Goal: Task Accomplishment & Management: Manage account settings

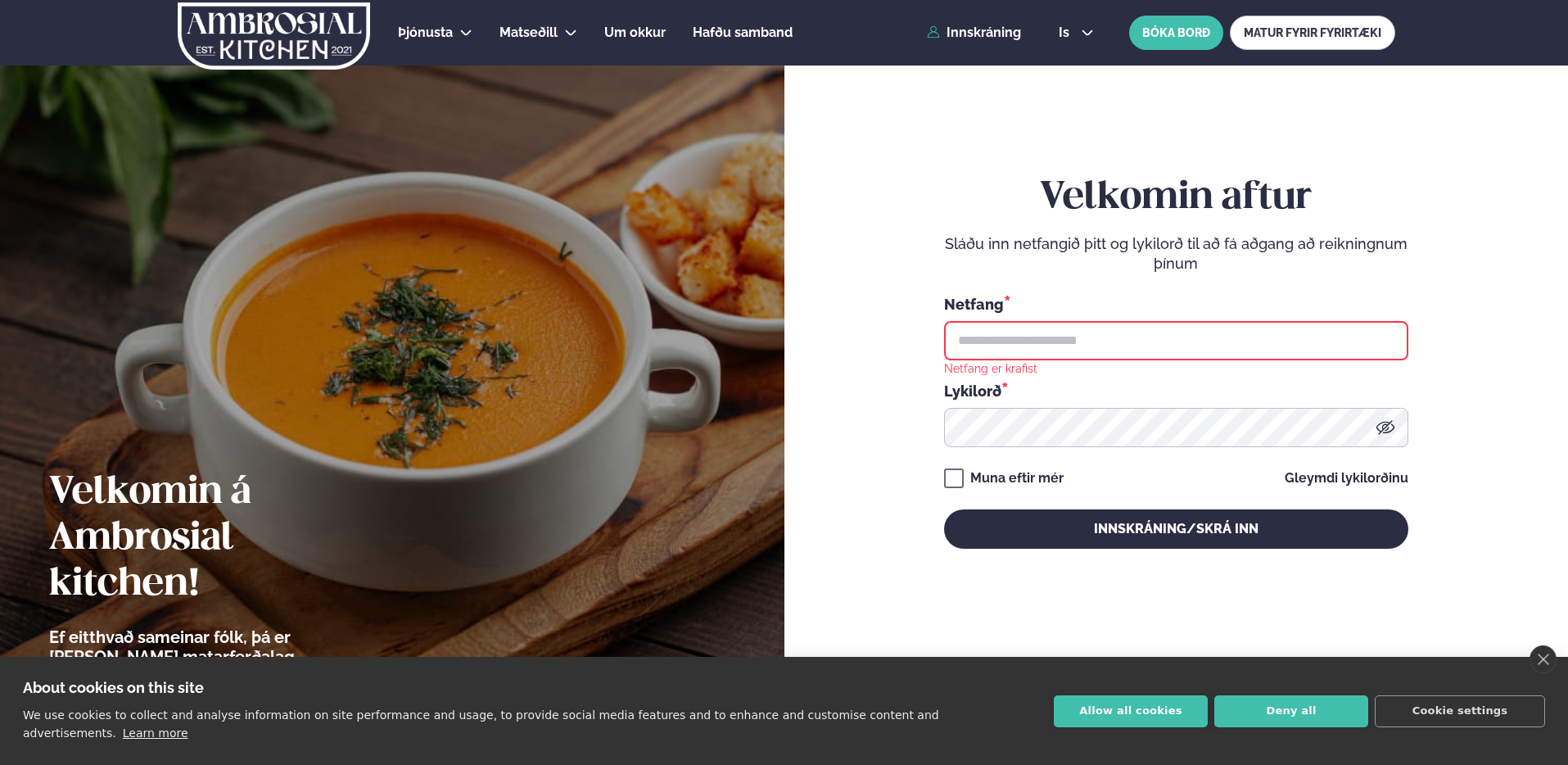
type input "**********"
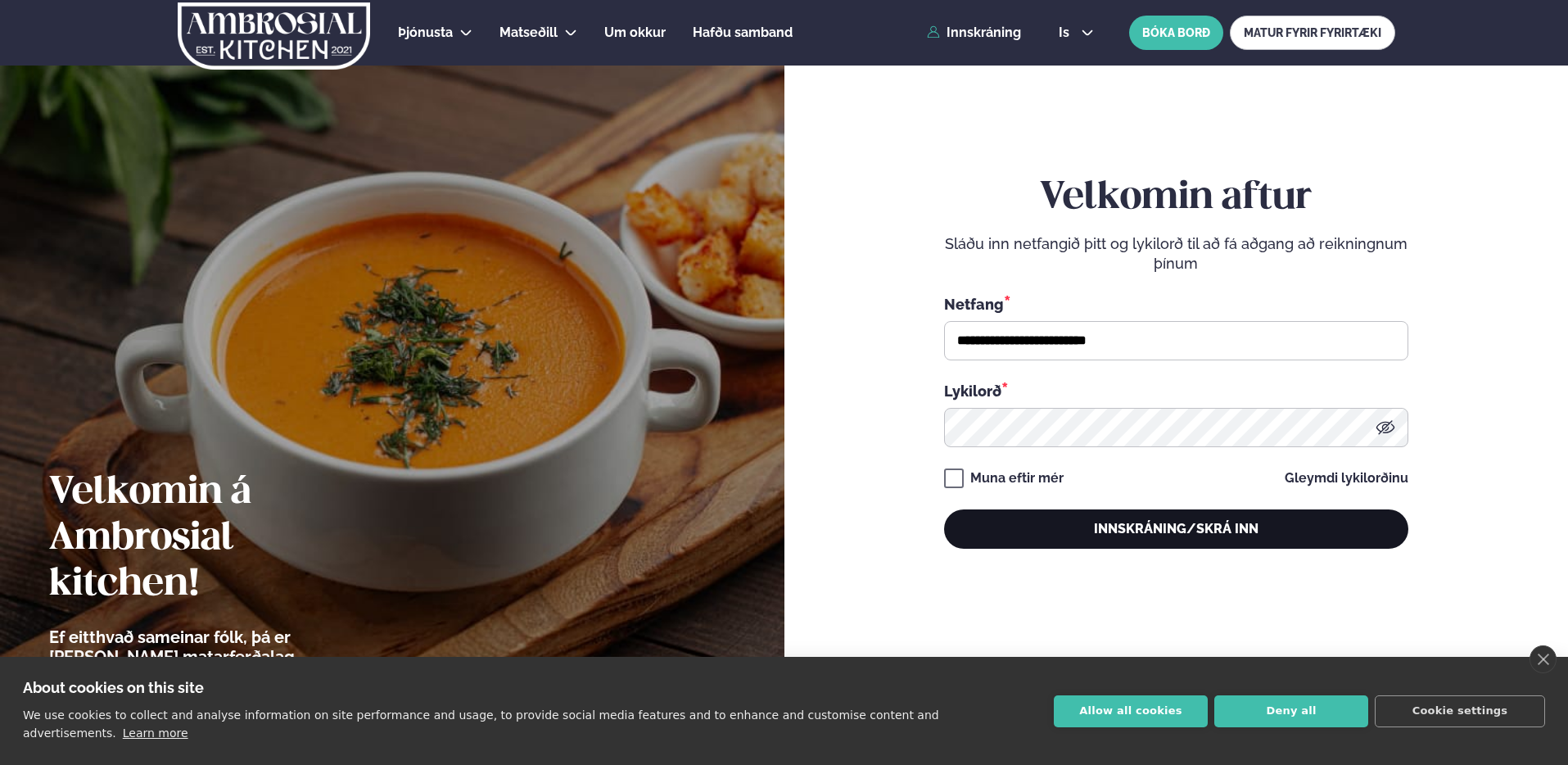
click at [1129, 511] on button "Innskráning/Skrá inn" at bounding box center [1176, 529] width 464 height 39
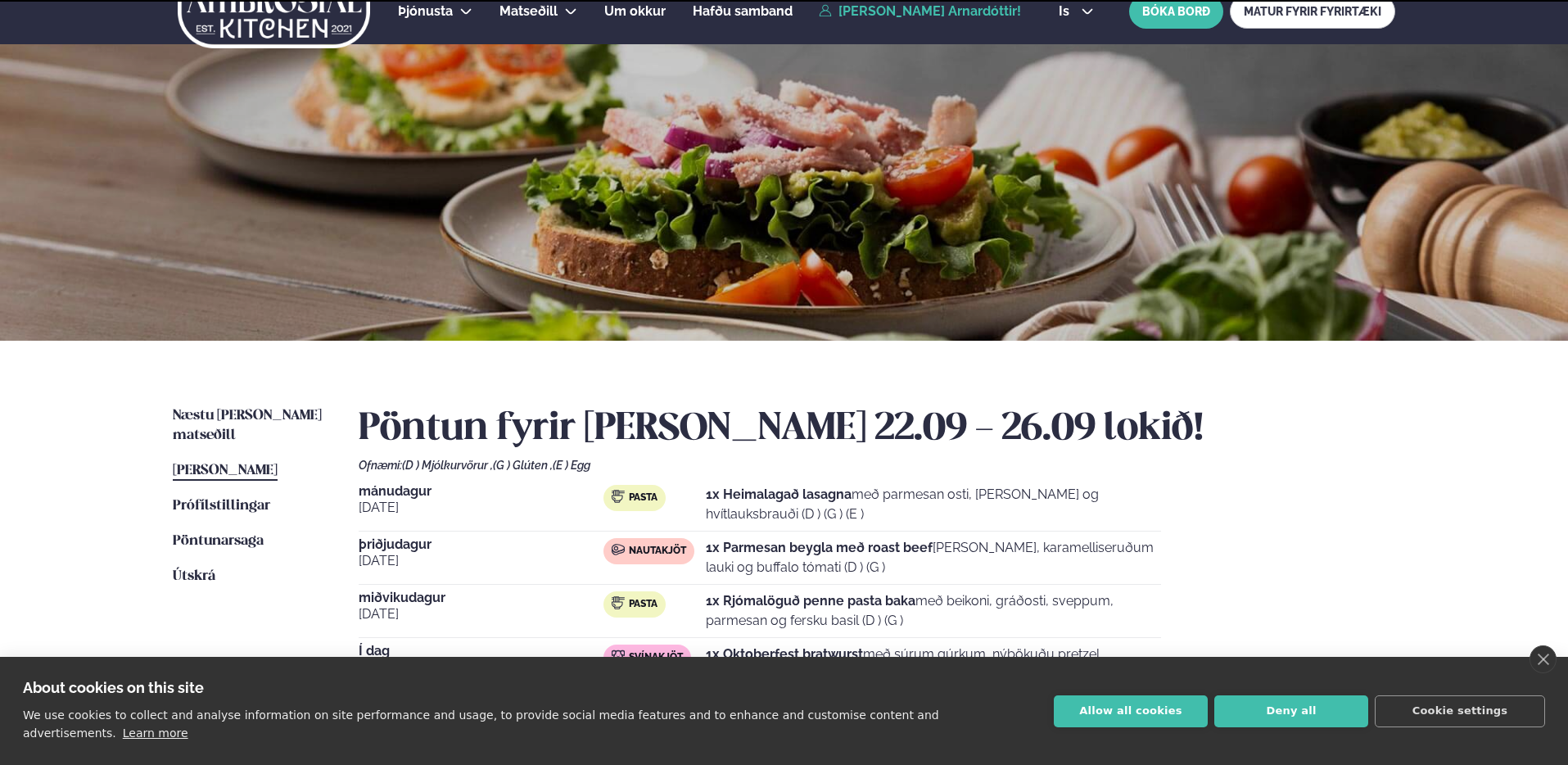
scroll to position [143, 0]
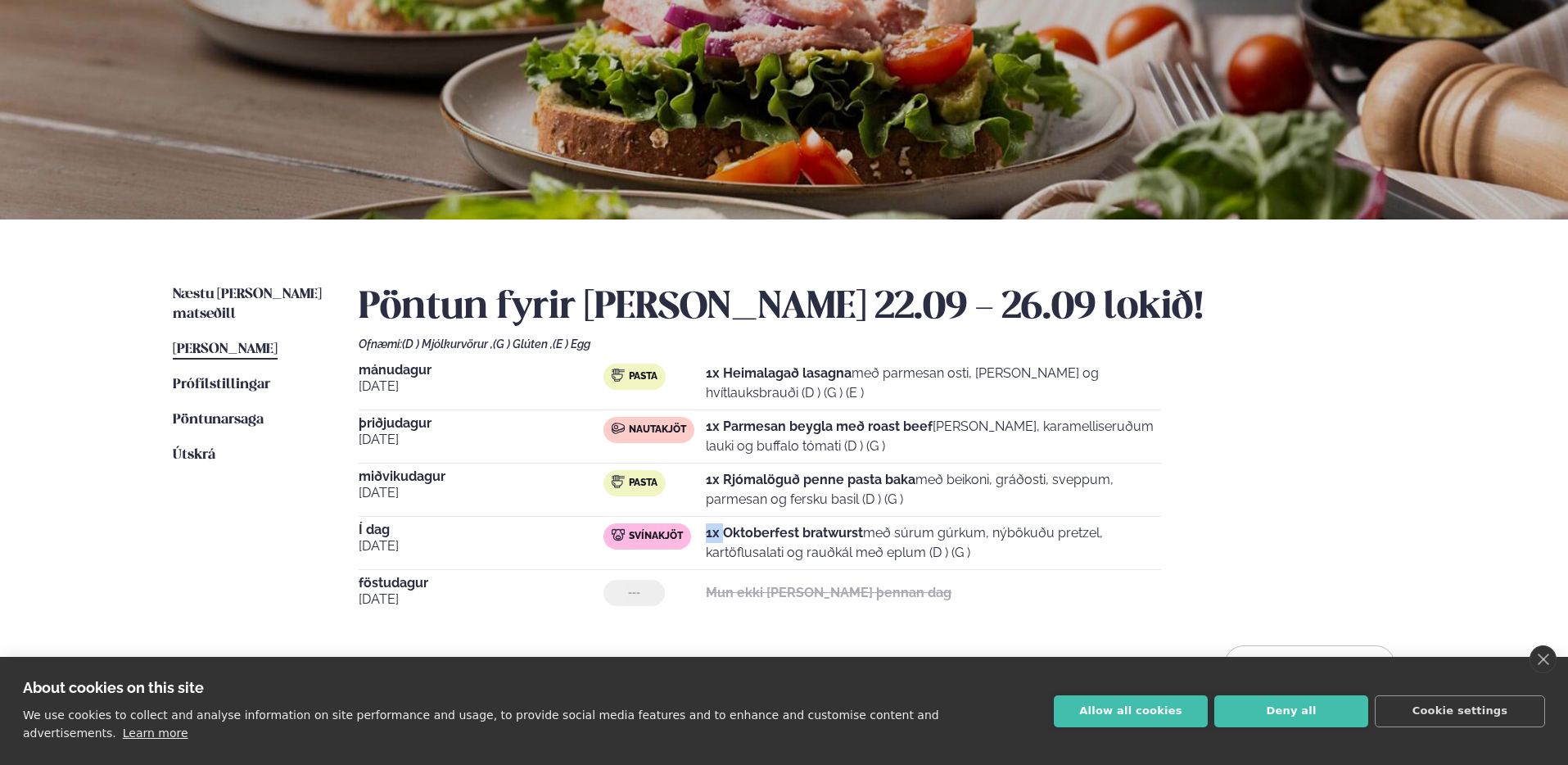
drag, startPoint x: 725, startPoint y: 531, endPoint x: 958, endPoint y: 521, distance: 233.2
click at [927, 522] on div "[DATE] Pasta 1x Heimalagað lasagna með parmesan osti, basil pesto og hvítlauksb…" at bounding box center [877, 489] width 1037 height 253
click at [1025, 528] on p "1x Oktoberfest bratwurst með súrum gúrkum, nýbökuðu pretzel, kartöflusalati og …" at bounding box center [933, 543] width 455 height 39
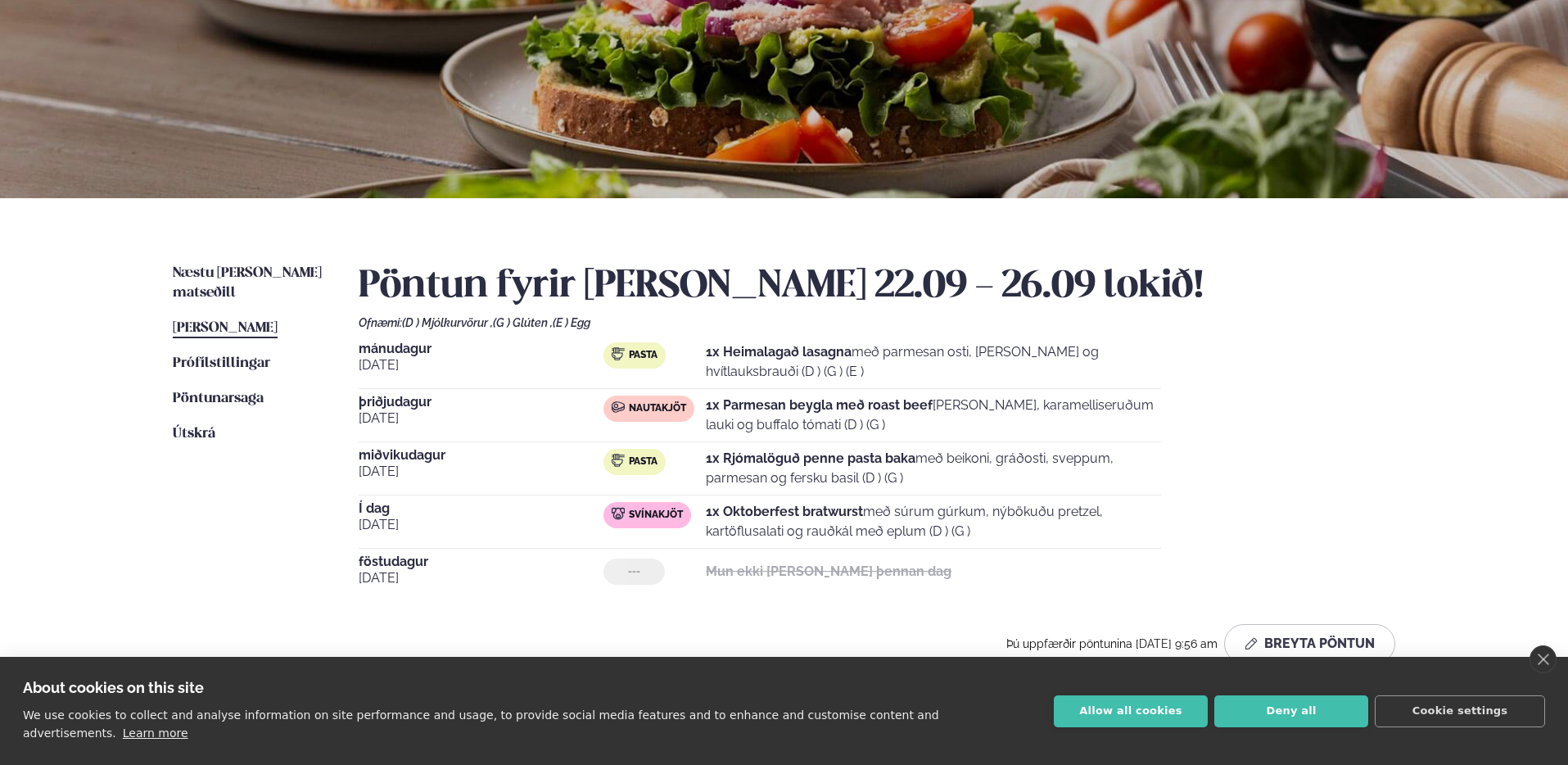
scroll to position [174, 0]
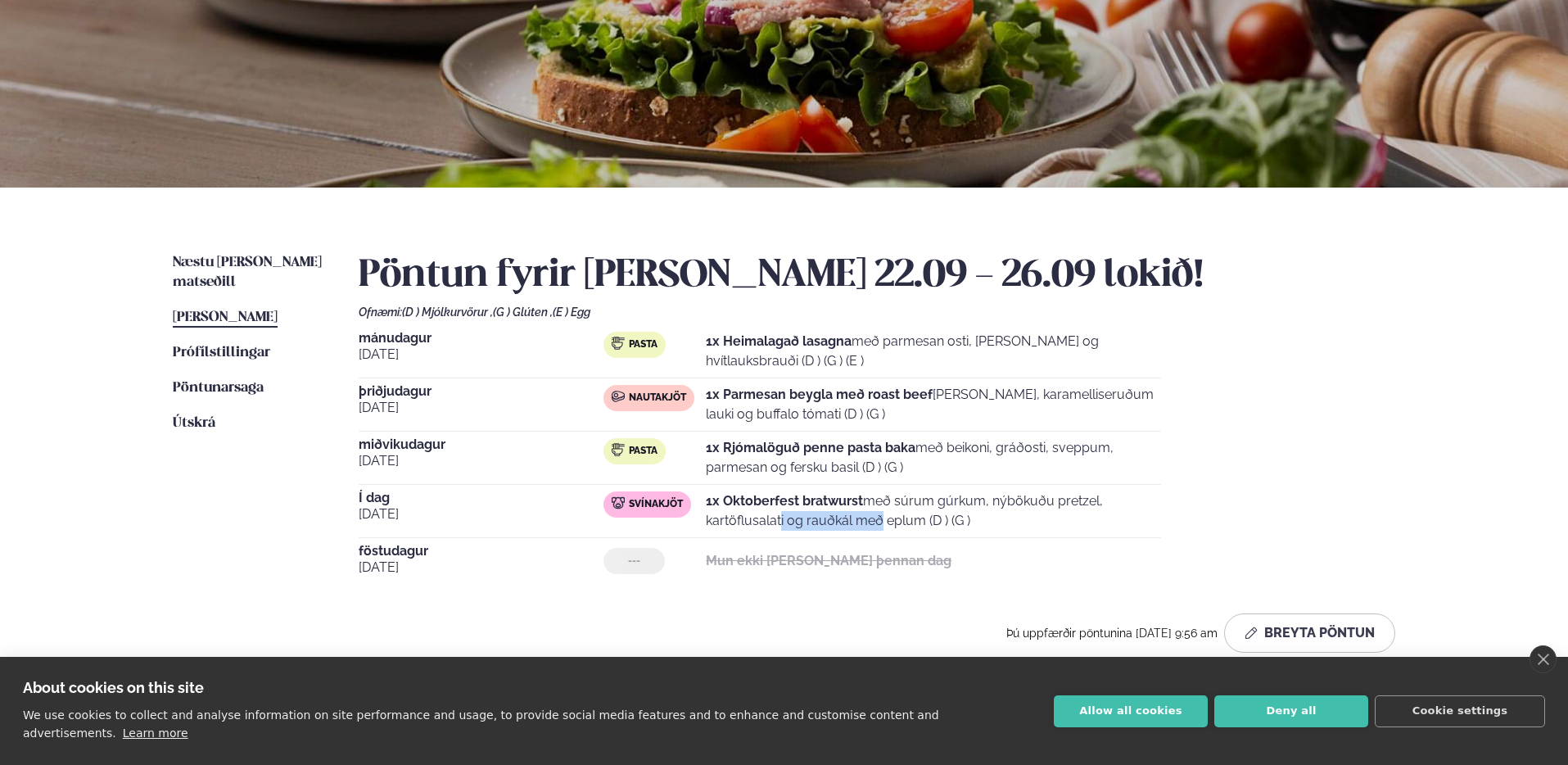
drag, startPoint x: 708, startPoint y: 520, endPoint x: 797, endPoint y: 523, distance: 89.1
click at [797, 523] on p "1x Oktoberfest bratwurst með súrum gúrkum, nýbökuðu pretzel, kartöflusalati og …" at bounding box center [933, 511] width 455 height 39
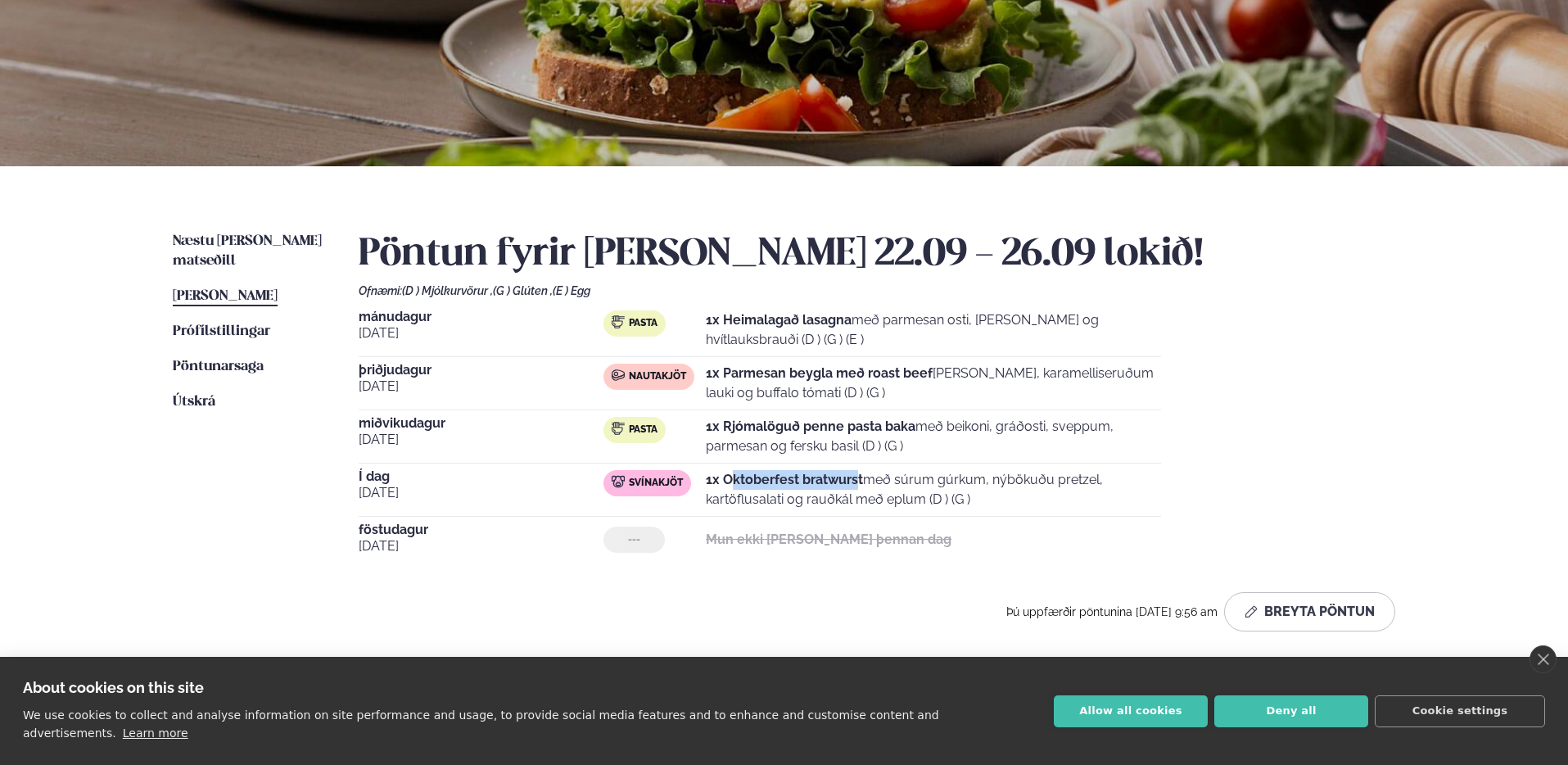
drag, startPoint x: 729, startPoint y: 482, endPoint x: 859, endPoint y: 477, distance: 130.1
click at [859, 477] on strong "1x Oktoberfest bratwurst" at bounding box center [784, 479] width 157 height 15
drag, startPoint x: 859, startPoint y: 477, endPoint x: 889, endPoint y: 474, distance: 30.1
click at [870, 475] on p "1x Oktoberfest bratwurst með súrum gúrkum, nýbökuðu pretzel, kartöflusalati og …" at bounding box center [933, 490] width 455 height 39
drag, startPoint x: 900, startPoint y: 474, endPoint x: 1128, endPoint y: 466, distance: 228.1
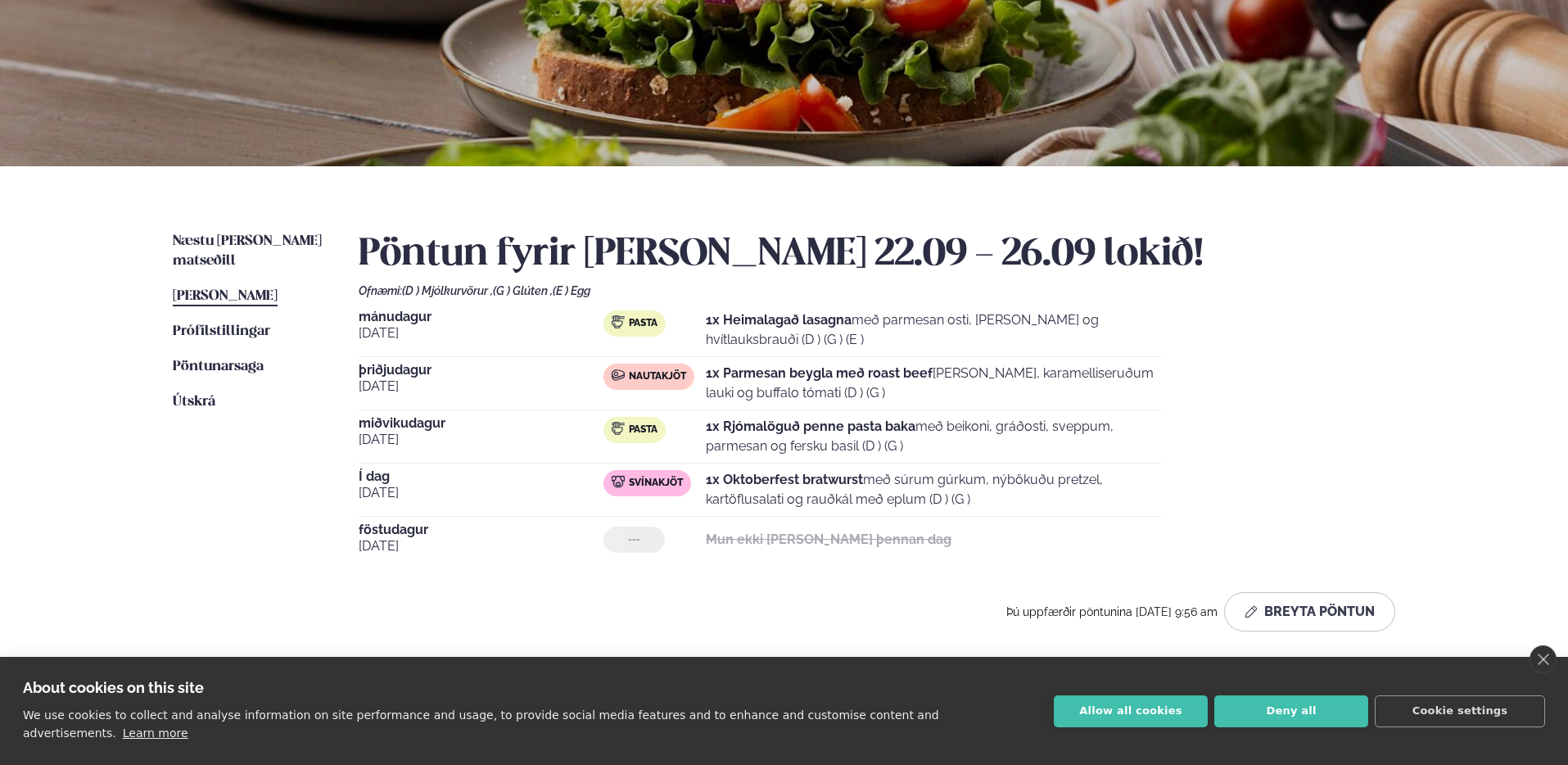
click at [1118, 467] on div "[DATE] Pasta 1x Heimalagað lasagna með parmesan osti, basil pesto og hvítlauksb…" at bounding box center [877, 437] width 1037 height 253
click at [1130, 465] on div "[DATE] Pasta 1x Heimalagað lasagna með parmesan osti, basil pesto og hvítlauksb…" at bounding box center [877, 437] width 1037 height 253
click at [244, 244] on span "Næstu [PERSON_NAME] matseðill" at bounding box center [247, 251] width 149 height 34
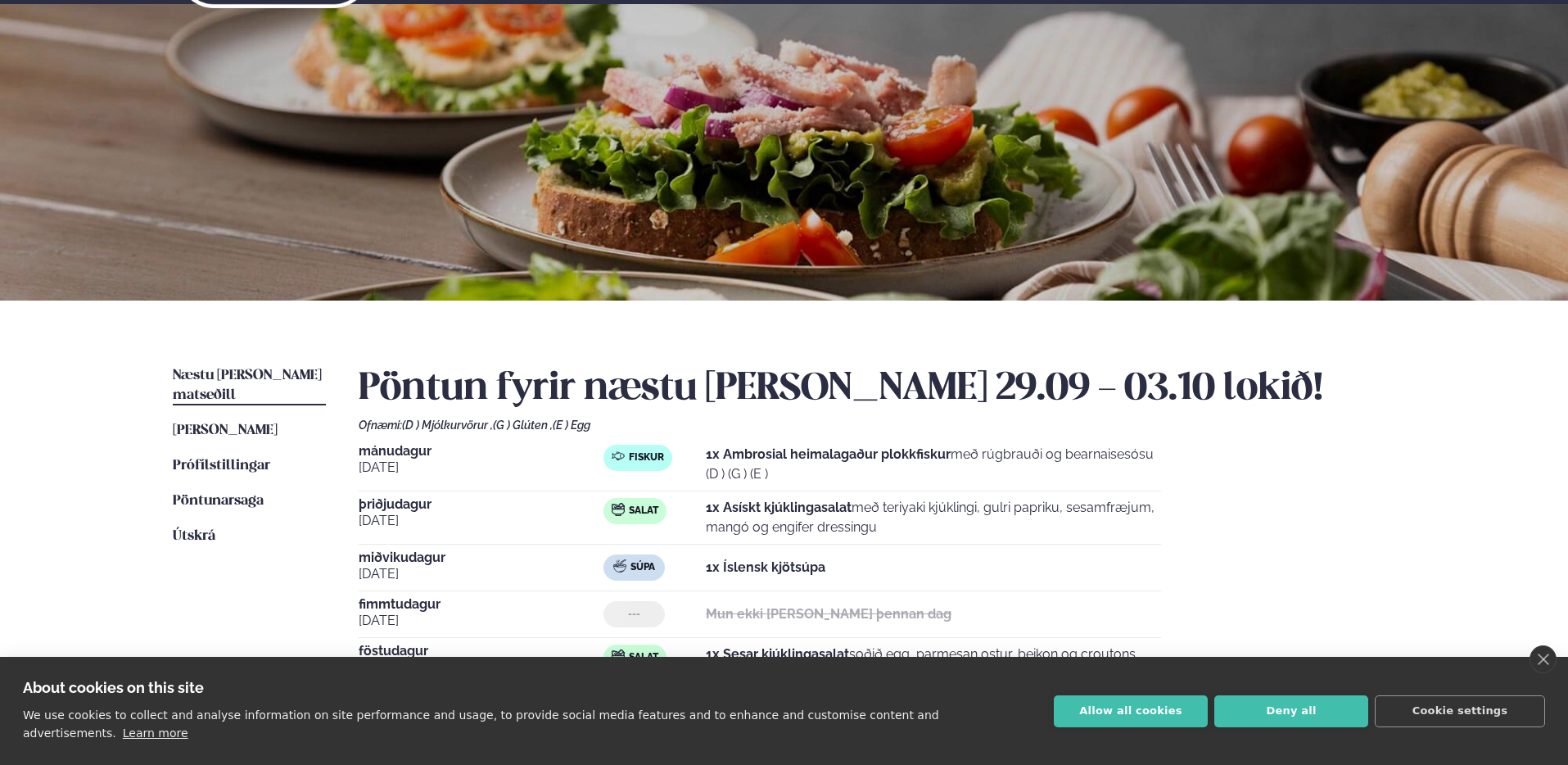
scroll to position [211, 0]
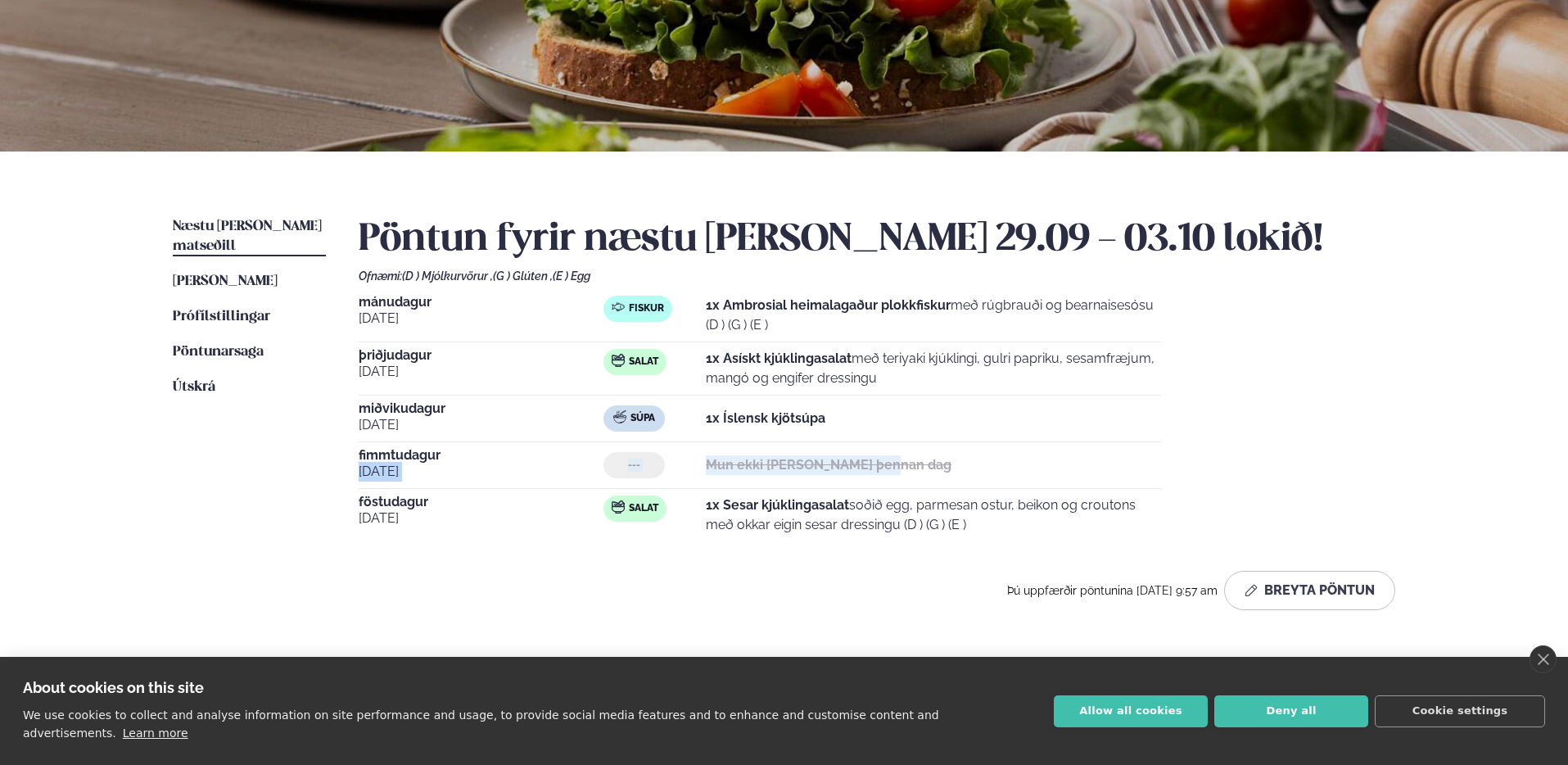
drag, startPoint x: 555, startPoint y: 452, endPoint x: 946, endPoint y: 489, distance: 392.7
click at [935, 487] on div "[DATE] --- Mun ekki [PERSON_NAME] þennan dag" at bounding box center [759, 469] width 802 height 40
click at [947, 489] on div "[DATE] --- Mun ekki [PERSON_NAME] þennan dag" at bounding box center [759, 469] width 802 height 40
click at [211, 272] on link "[PERSON_NAME] matseðill [PERSON_NAME]" at bounding box center [225, 282] width 104 height 20
